Goal: Information Seeking & Learning: Learn about a topic

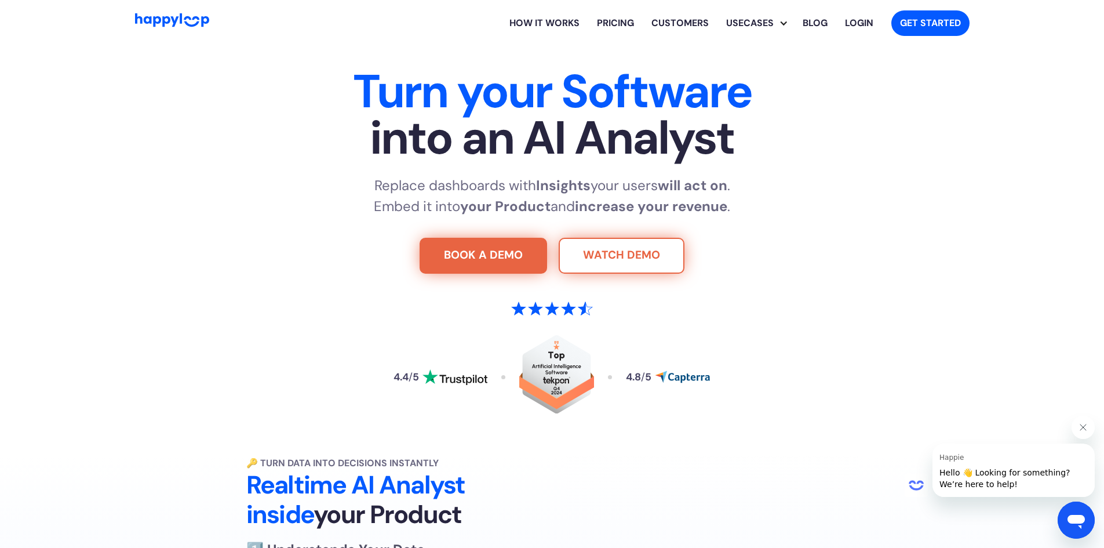
click at [610, 265] on link "WATCH DEMO" at bounding box center [622, 256] width 126 height 36
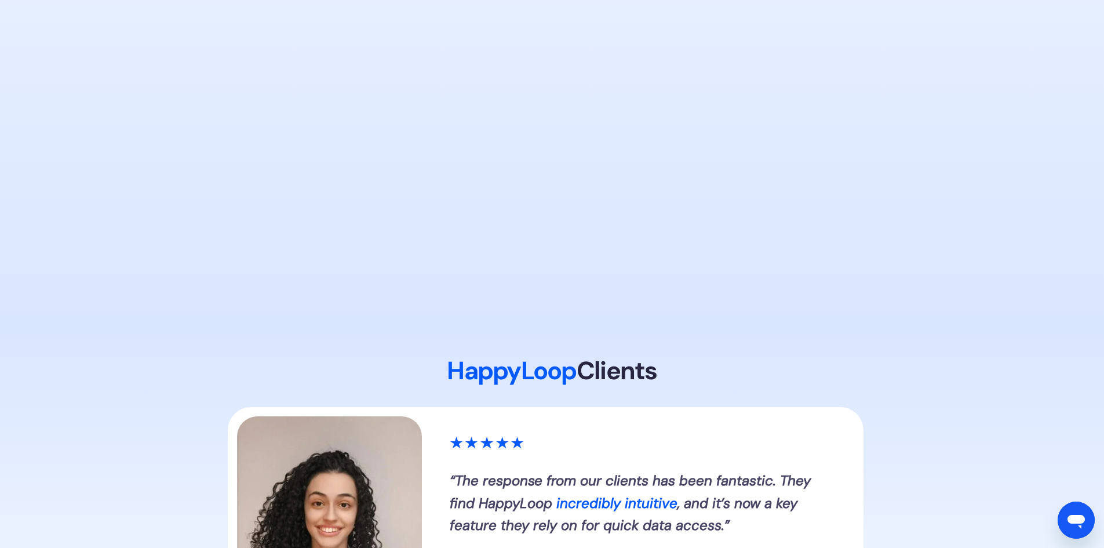
scroll to position [882, 0]
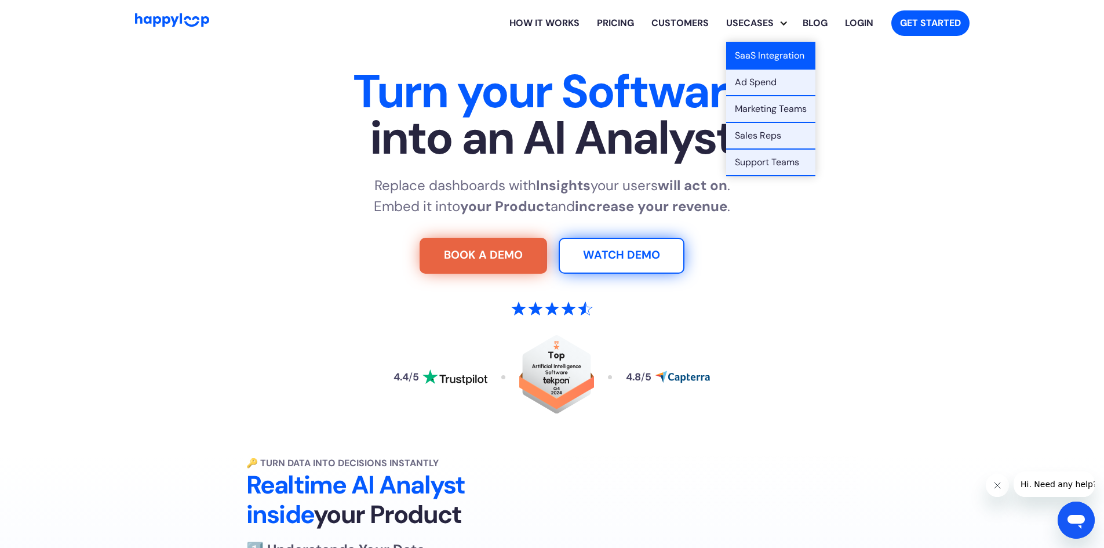
click at [748, 64] on link "SaaS Integration" at bounding box center [770, 56] width 89 height 27
click at [771, 47] on link "SaaS Integration" at bounding box center [770, 56] width 89 height 27
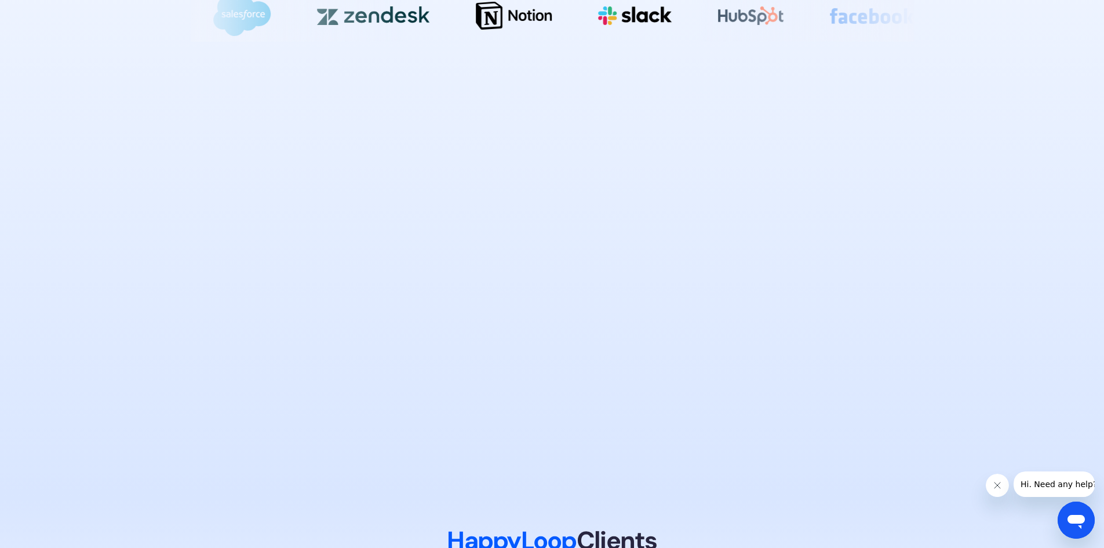
scroll to position [883, 0]
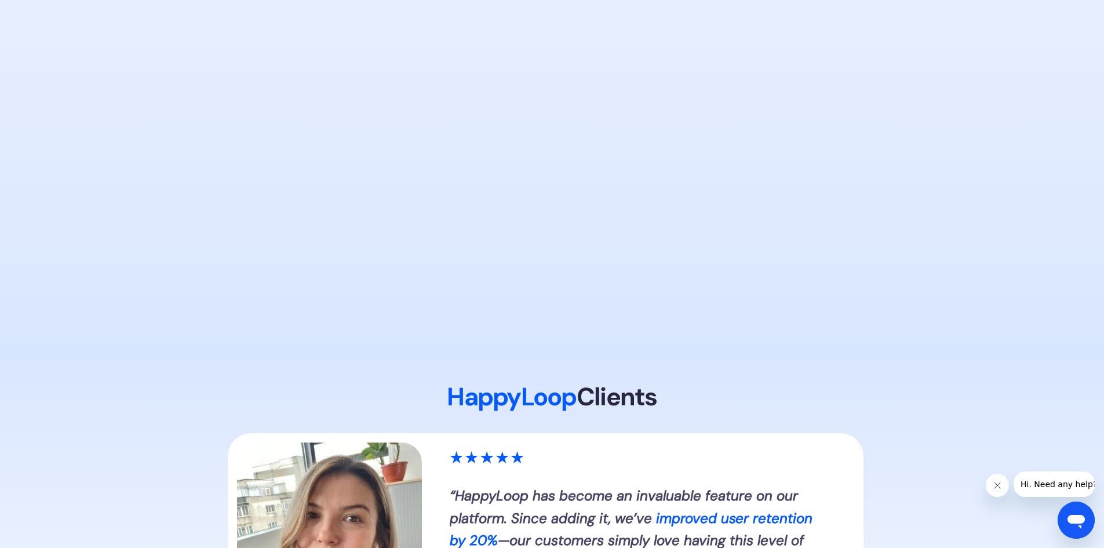
scroll to position [0, 0]
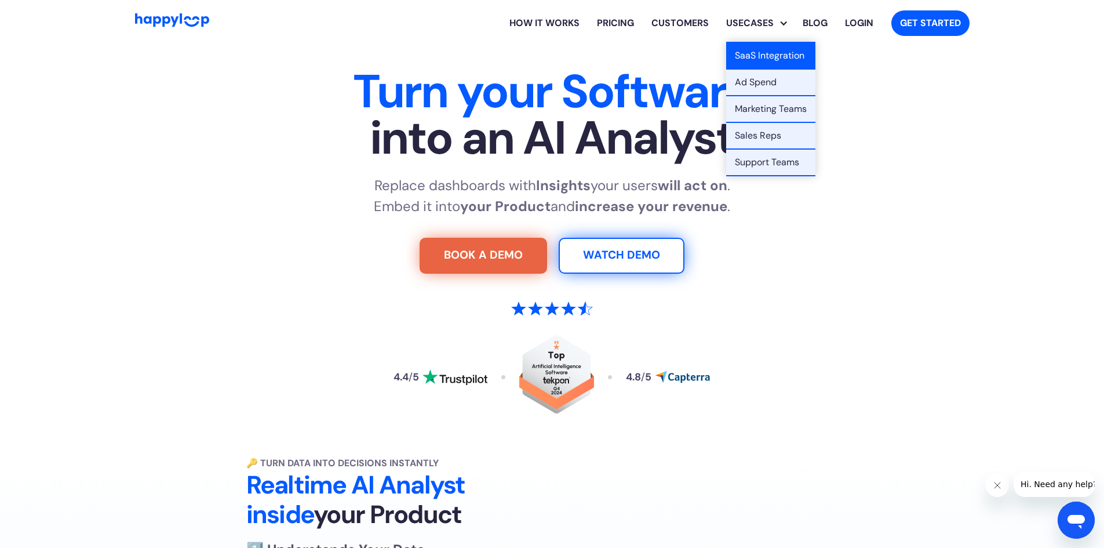
click at [767, 47] on link "SaaS Integration" at bounding box center [770, 56] width 89 height 27
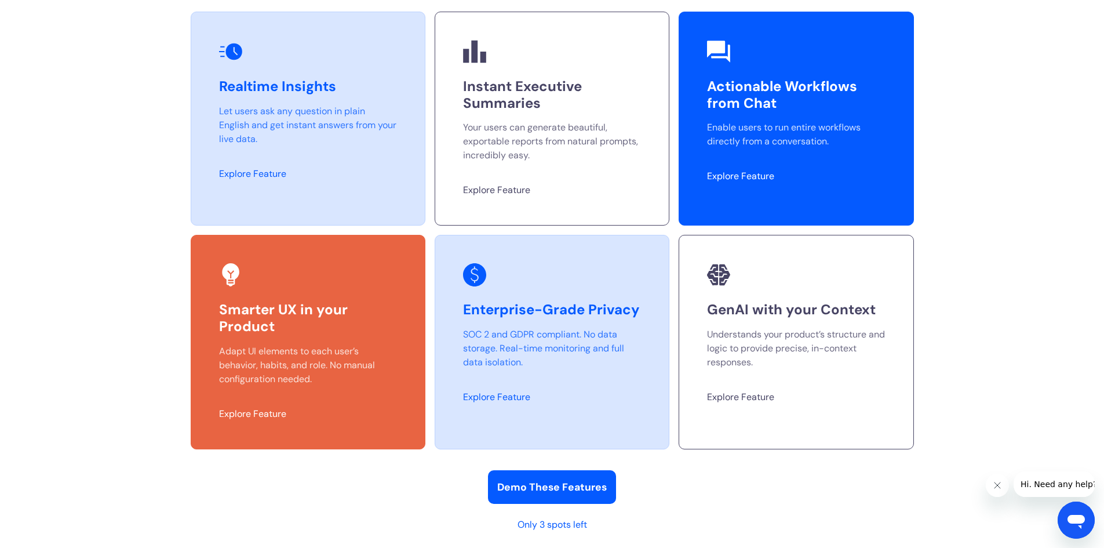
scroll to position [343, 0]
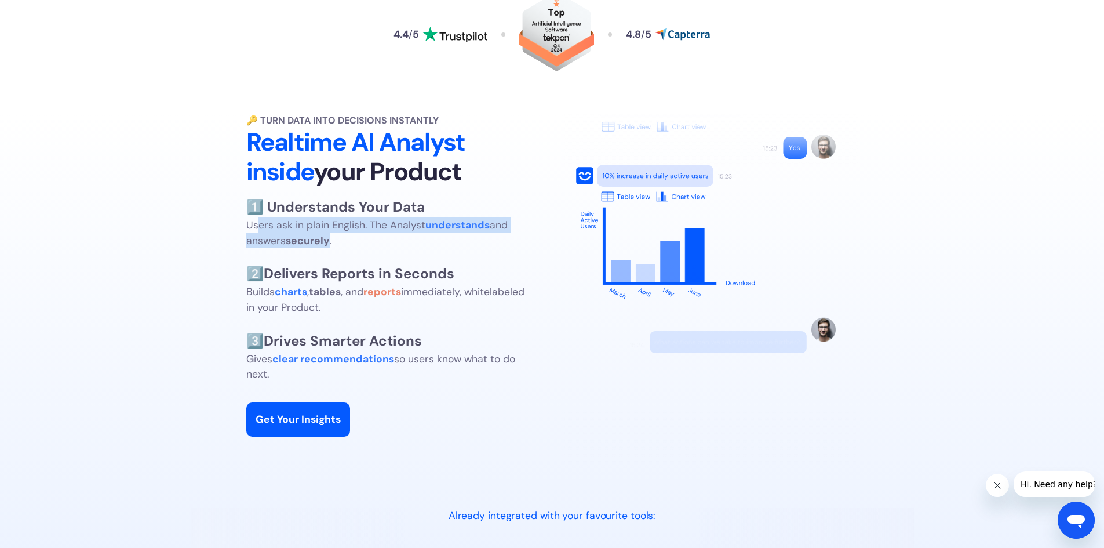
drag, startPoint x: 258, startPoint y: 227, endPoint x: 349, endPoint y: 243, distance: 92.9
click at [349, 243] on p "1️⃣ Understands Your Data Users ask in plain English. The Analyst understands a…" at bounding box center [385, 288] width 278 height 185
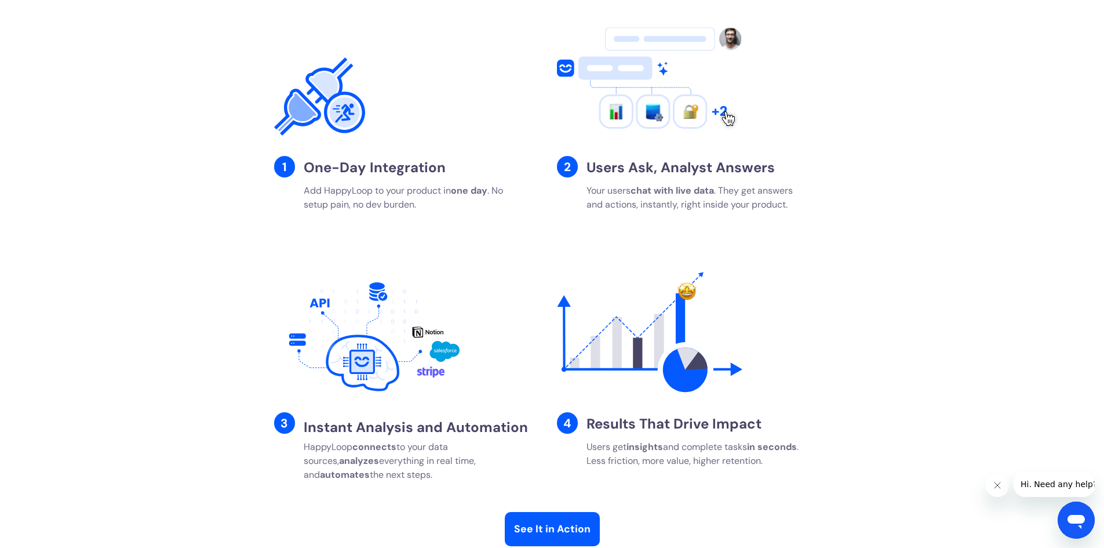
scroll to position [1938, 0]
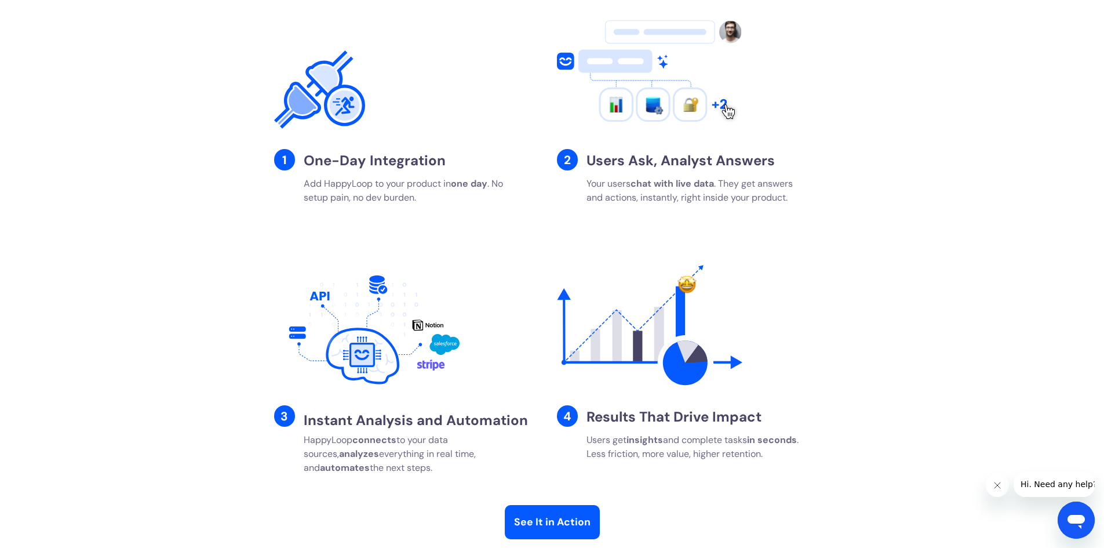
click at [333, 155] on strong "One-Day Integration" at bounding box center [375, 160] width 142 height 18
click at [286, 155] on div "1" at bounding box center [284, 159] width 21 height 21
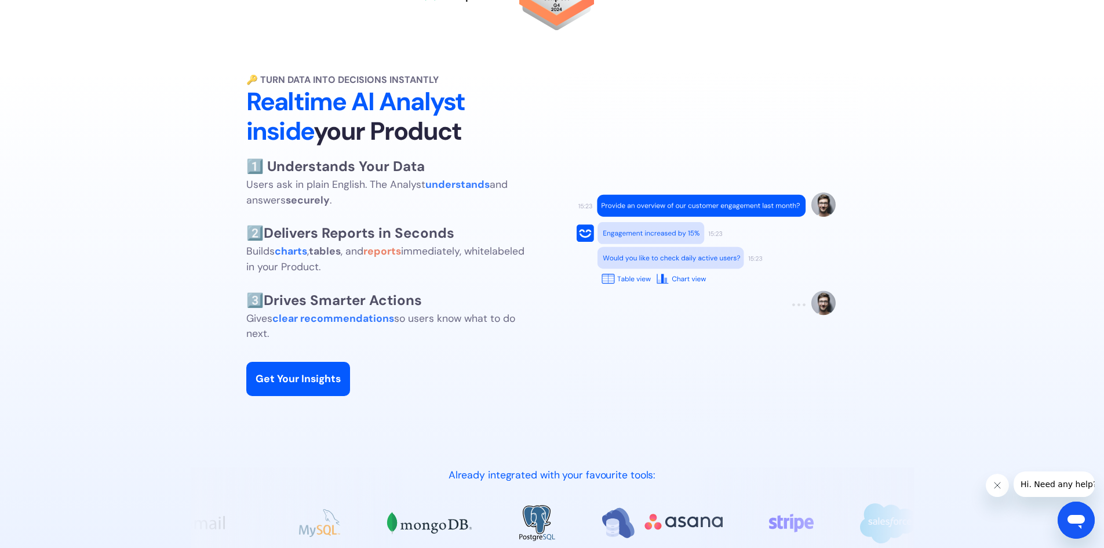
scroll to position [0, 0]
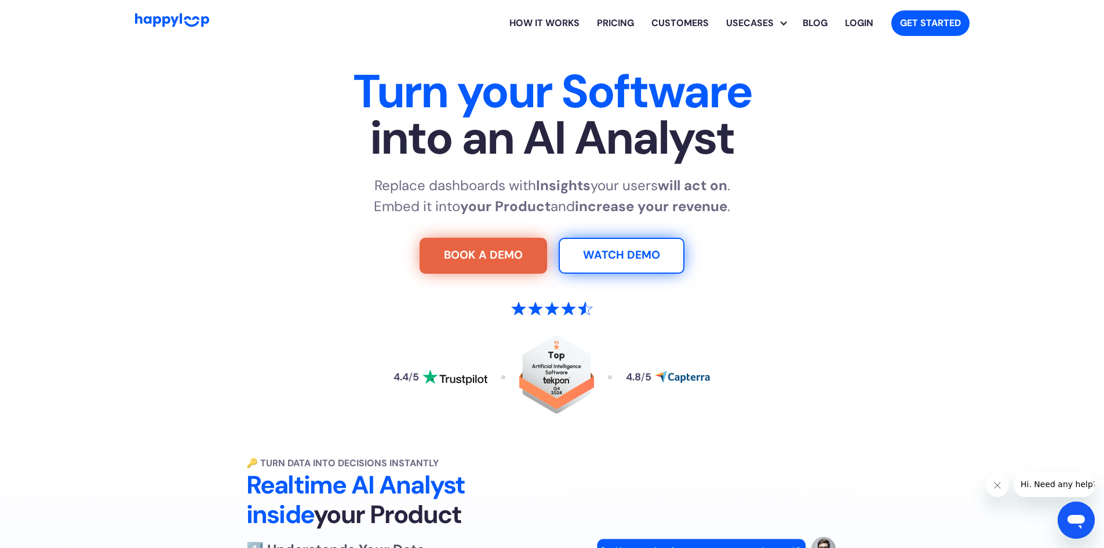
click at [617, 24] on link "Pricing" at bounding box center [615, 23] width 54 height 37
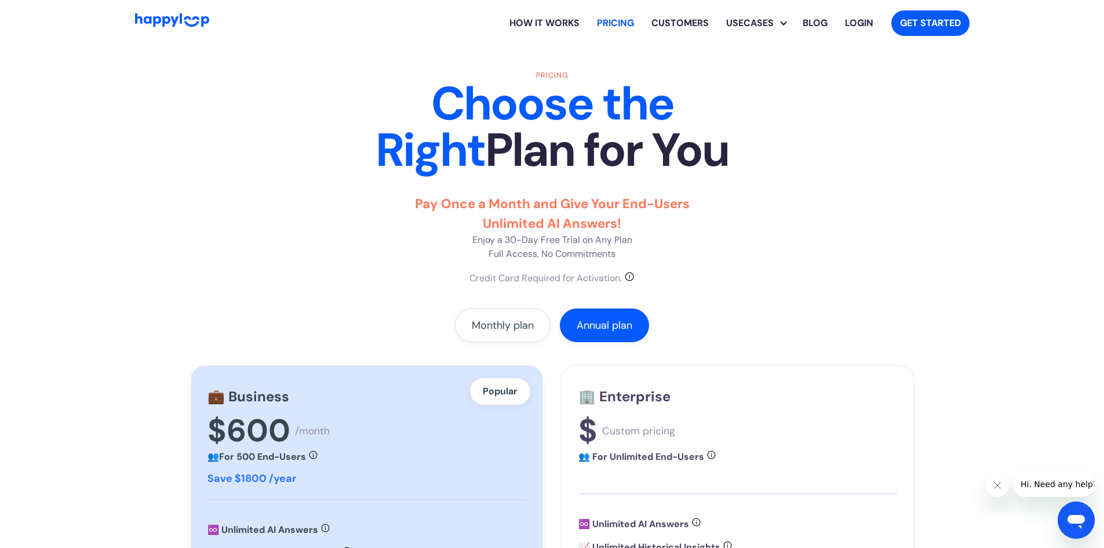
click at [1028, 363] on html "How it works Pricing Customers Usecases SaaS Integration Ad Spend Marketing Tea…" at bounding box center [552, 274] width 1104 height 548
click at [533, 26] on link "How it works" at bounding box center [545, 23] width 88 height 37
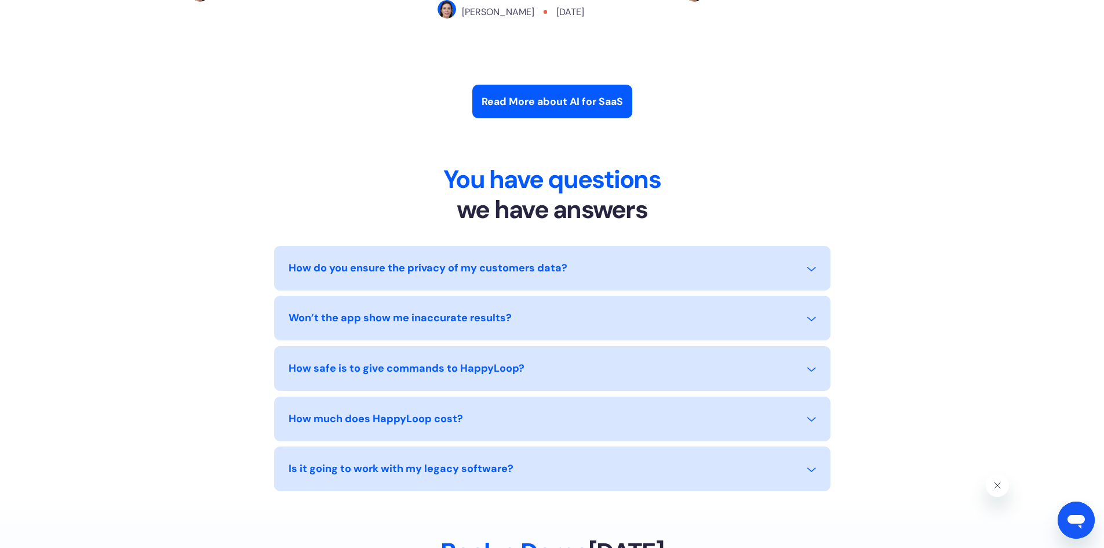
scroll to position [4912, 0]
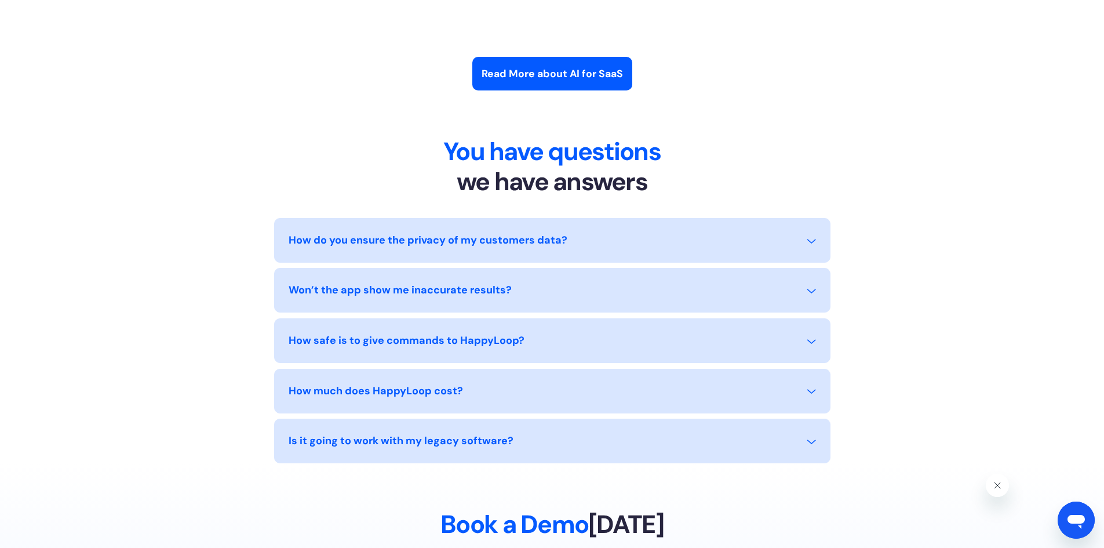
click at [493, 247] on div "How do you ensure the privacy of my customers data?" at bounding box center [428, 240] width 279 height 16
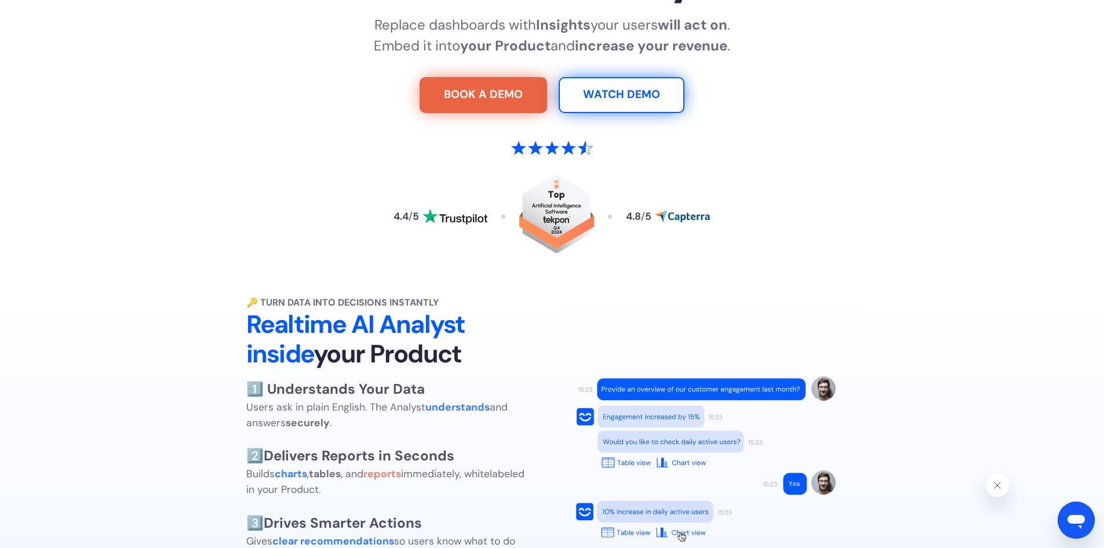
scroll to position [0, 0]
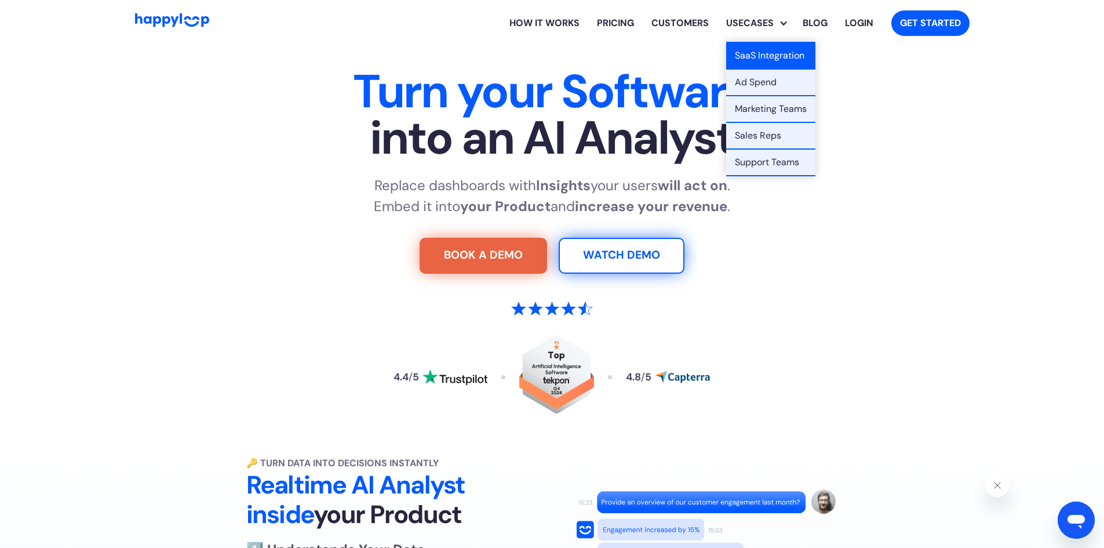
drag, startPoint x: 789, startPoint y: 27, endPoint x: 770, endPoint y: 60, distance: 37.9
click at [770, 42] on div "Usecases SaaS Integration Ad Spend Marketing Teams Sales Reps Support Teams" at bounding box center [755, 23] width 76 height 37
click at [770, 60] on link "SaaS Integration" at bounding box center [770, 56] width 89 height 27
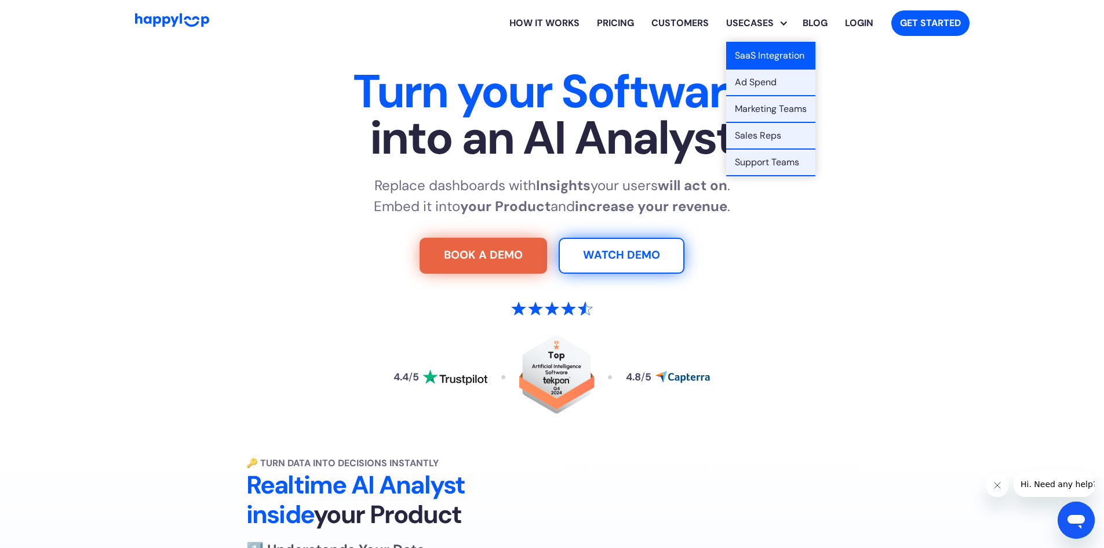
click at [750, 46] on link "SaaS Integration" at bounding box center [770, 56] width 89 height 27
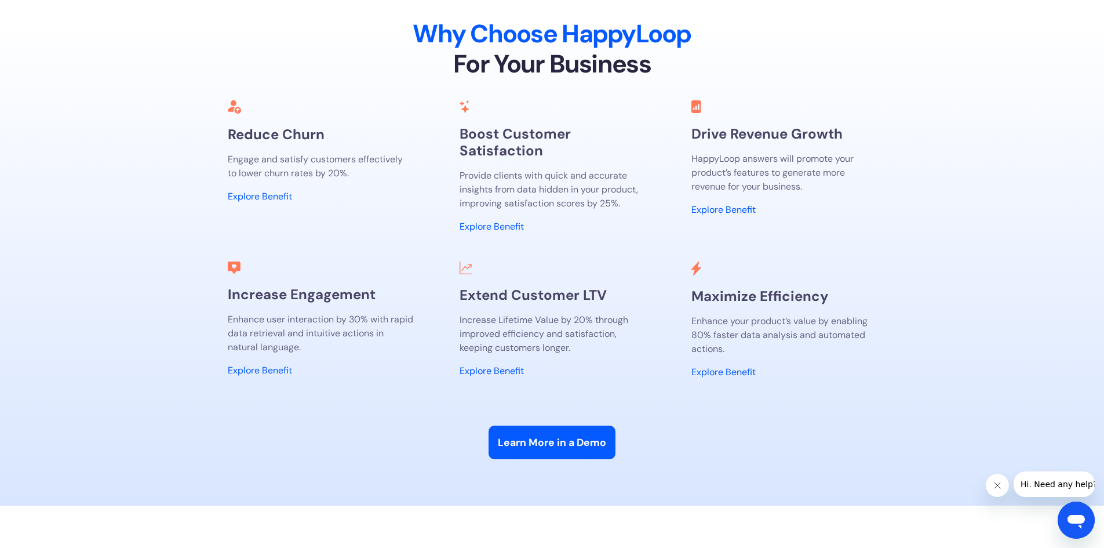
scroll to position [3866, 0]
